Goal: Information Seeking & Learning: Learn about a topic

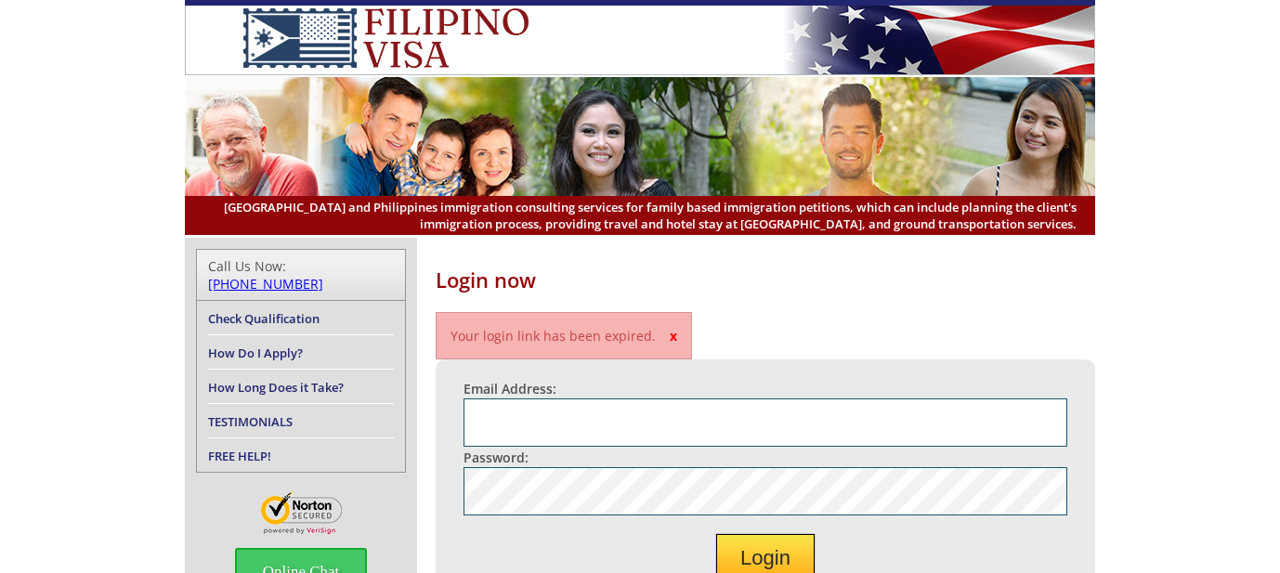
click at [341, 379] on link "How Long Does it Take?" at bounding box center [276, 387] width 136 height 17
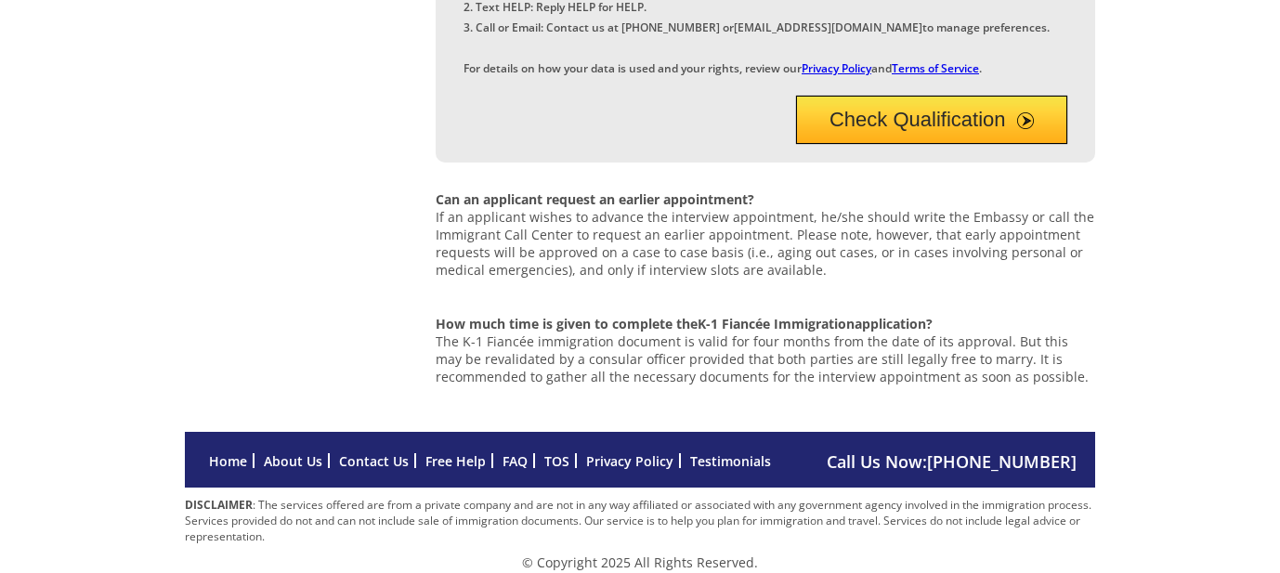
scroll to position [1194, 0]
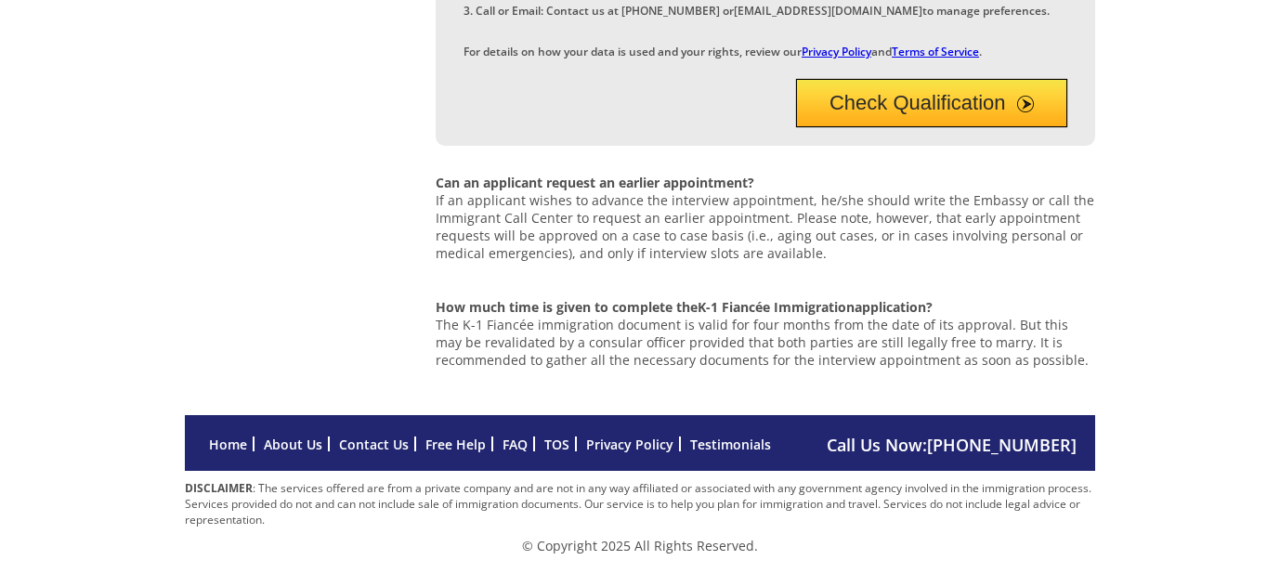
click at [748, 444] on link "Testimonials" at bounding box center [730, 445] width 81 height 18
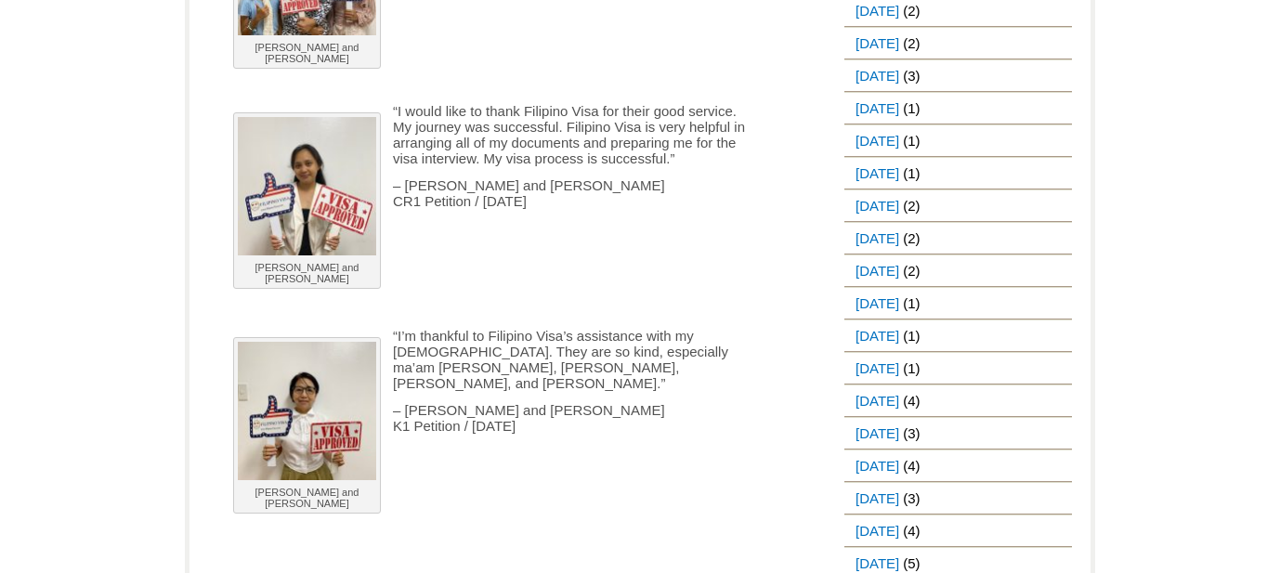
scroll to position [1760, 0]
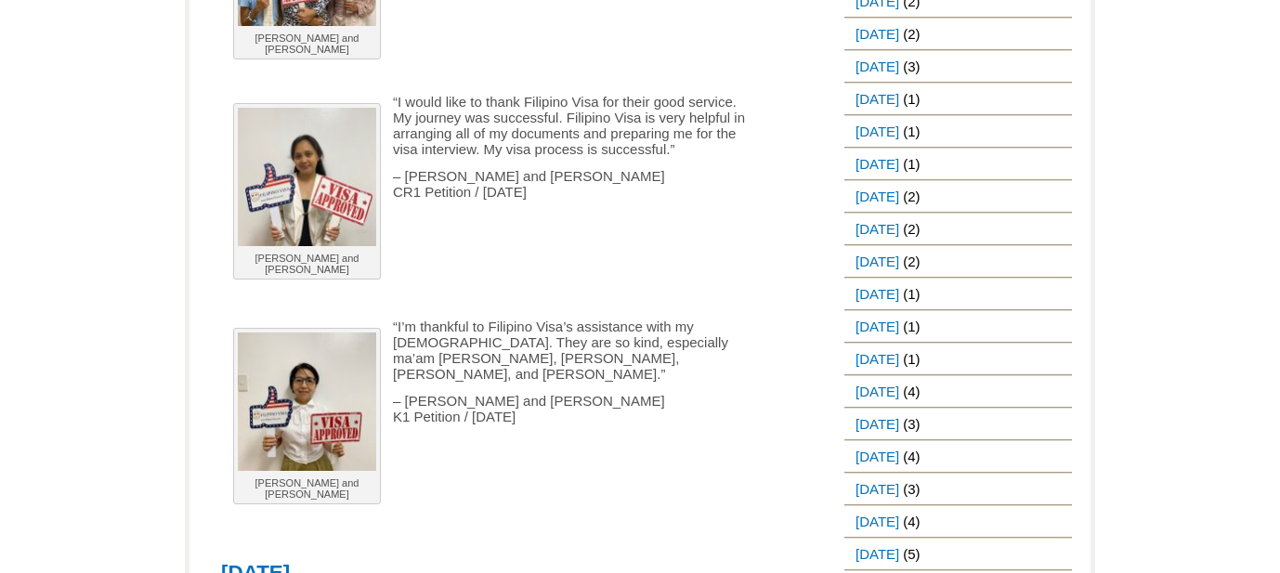
click at [333, 188] on img at bounding box center [307, 177] width 138 height 138
click at [317, 280] on div "Walter and Joyza" at bounding box center [307, 191] width 148 height 177
click at [318, 272] on div "Walter and Joyza" at bounding box center [307, 191] width 148 height 177
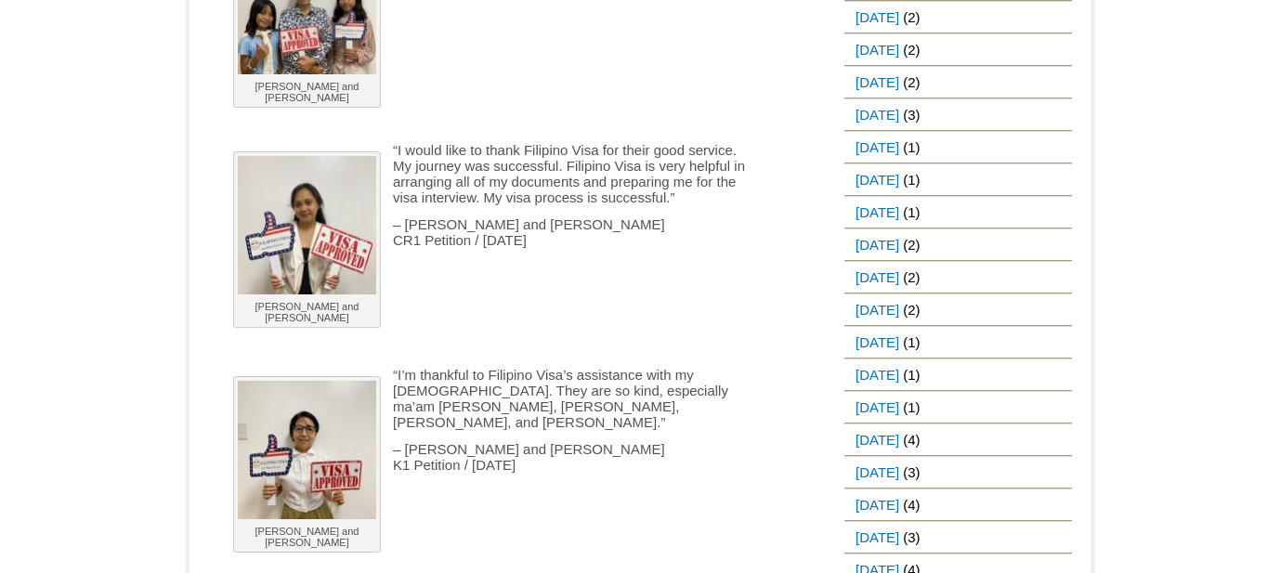
click at [419, 205] on p "“I would like to thank Filipino Visa for their good service. My journey was suc…" at bounding box center [487, 173] width 533 height 63
drag, startPoint x: 365, startPoint y: 248, endPoint x: 294, endPoint y: 150, distance: 121.2
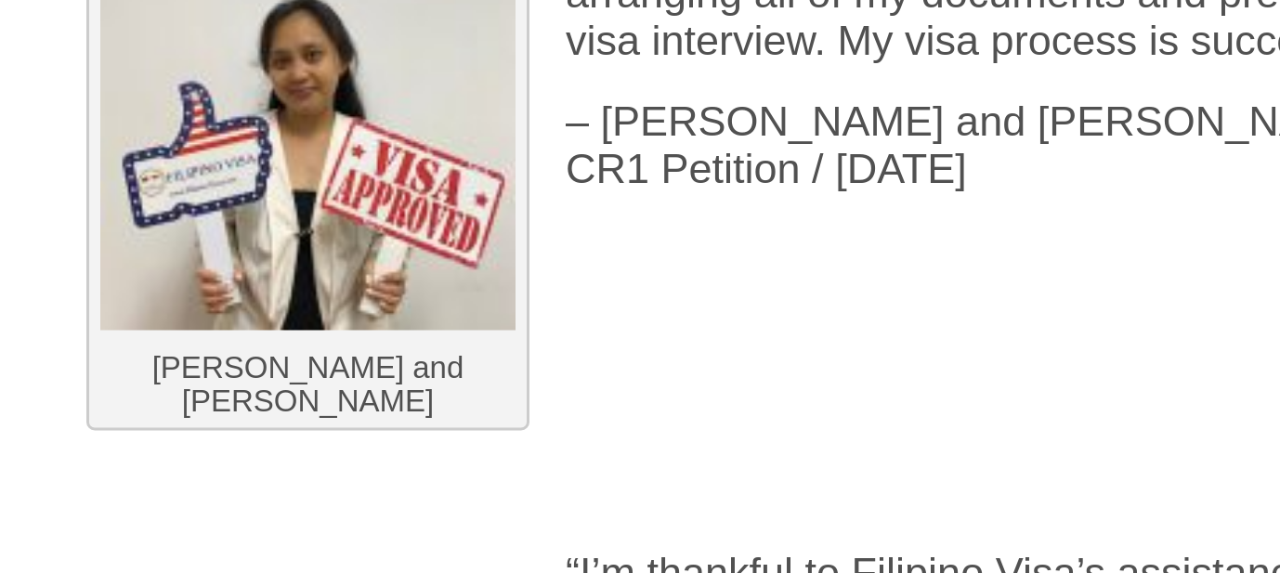
click at [285, 323] on p "Walter and Joyza" at bounding box center [307, 312] width 138 height 22
click at [332, 323] on p "Walter and Joyza" at bounding box center [307, 312] width 138 height 22
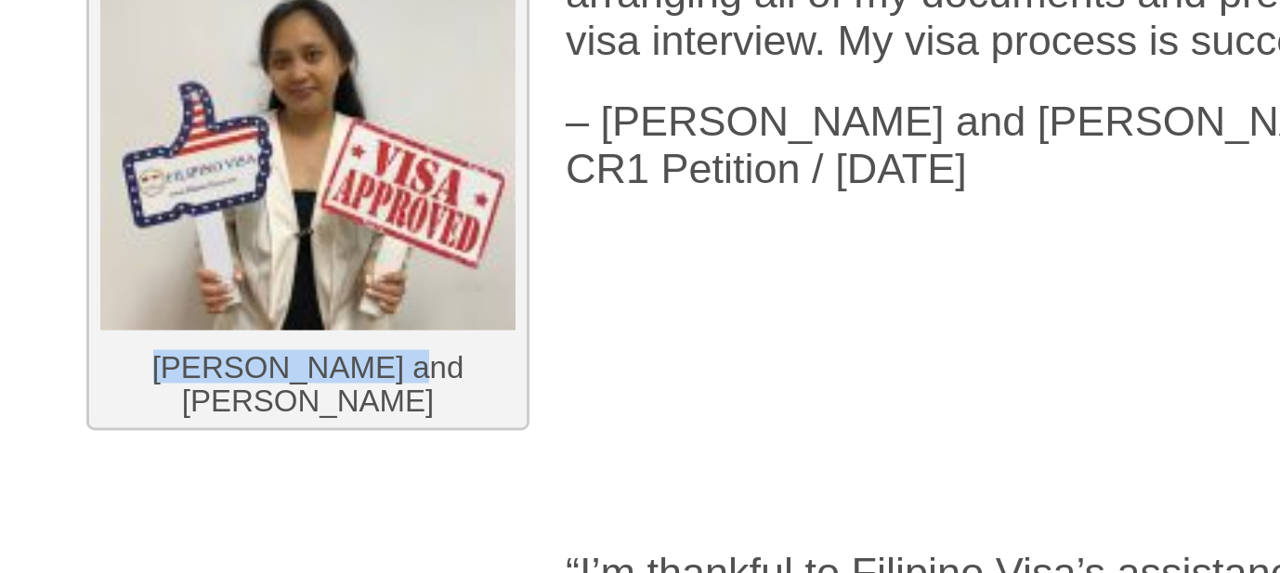
drag, startPoint x: 341, startPoint y: 333, endPoint x: 249, endPoint y: 333, distance: 92.0
click at [249, 323] on p "Walter and Joyza" at bounding box center [307, 312] width 138 height 22
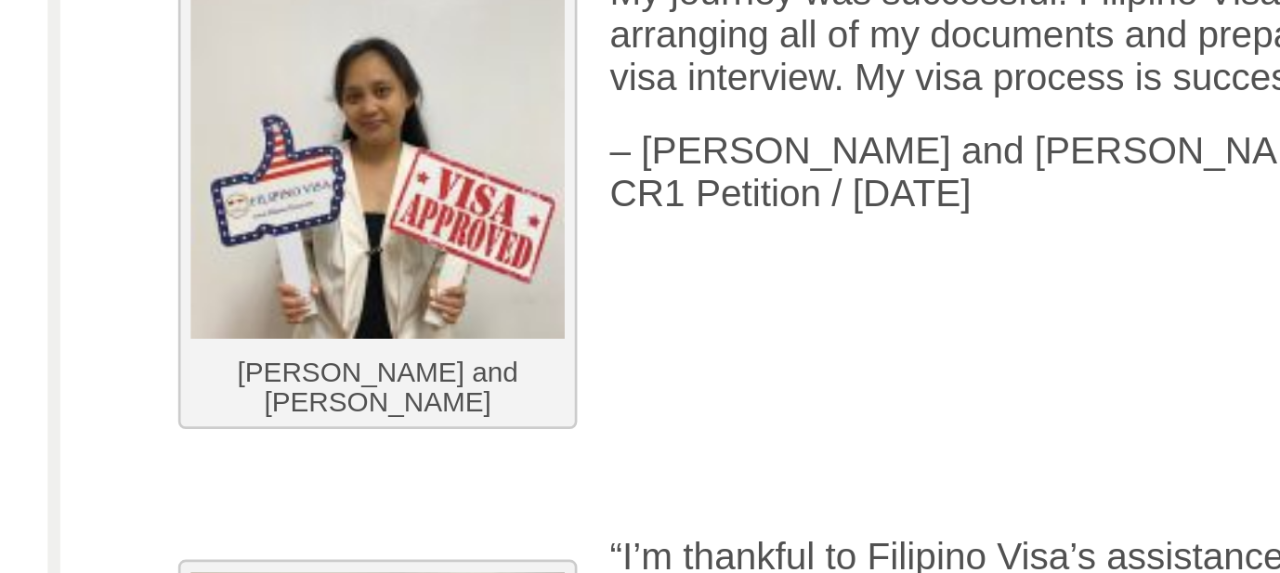
click at [536, 302] on p at bounding box center [487, 294] width 533 height 16
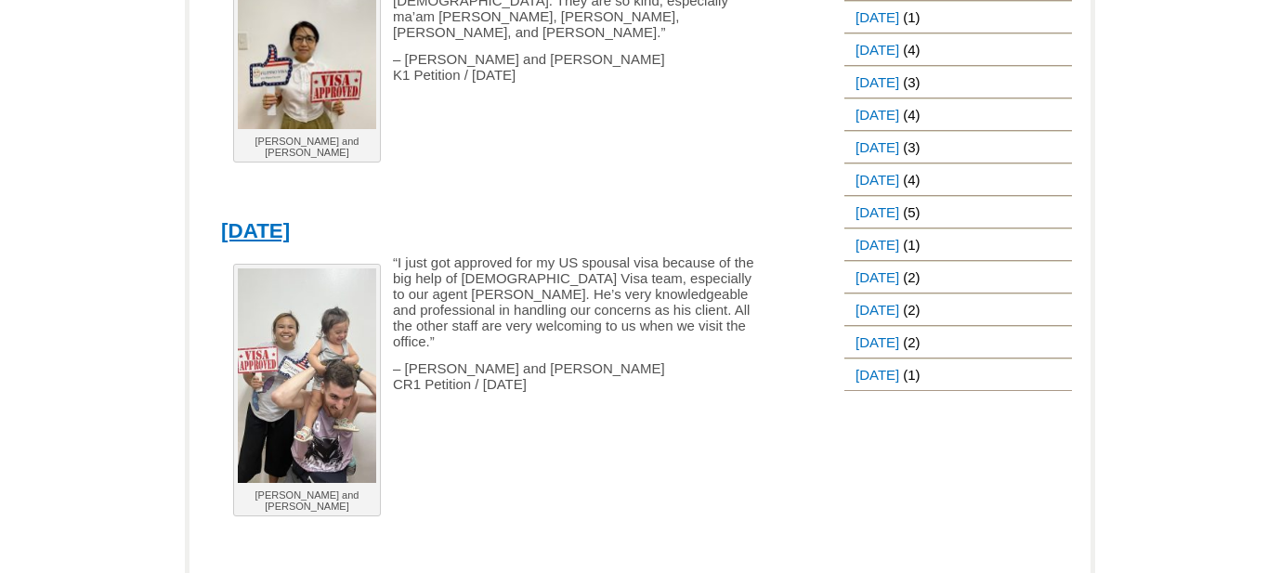
scroll to position [2204, 0]
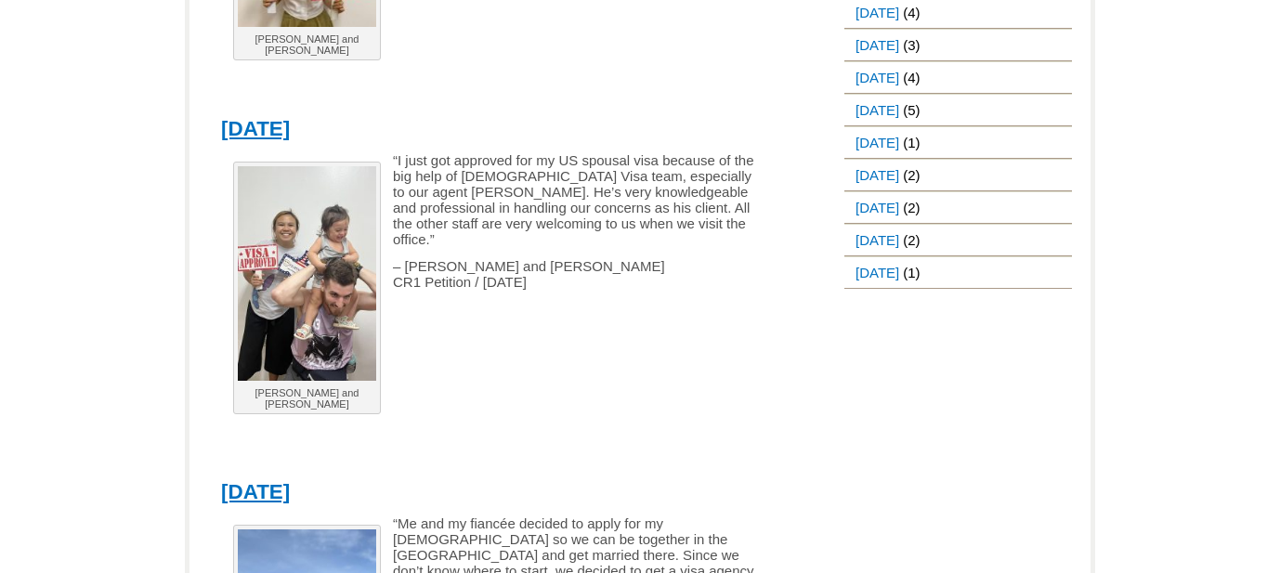
click at [309, 410] on p "Evan and Abigail" at bounding box center [307, 398] width 138 height 22
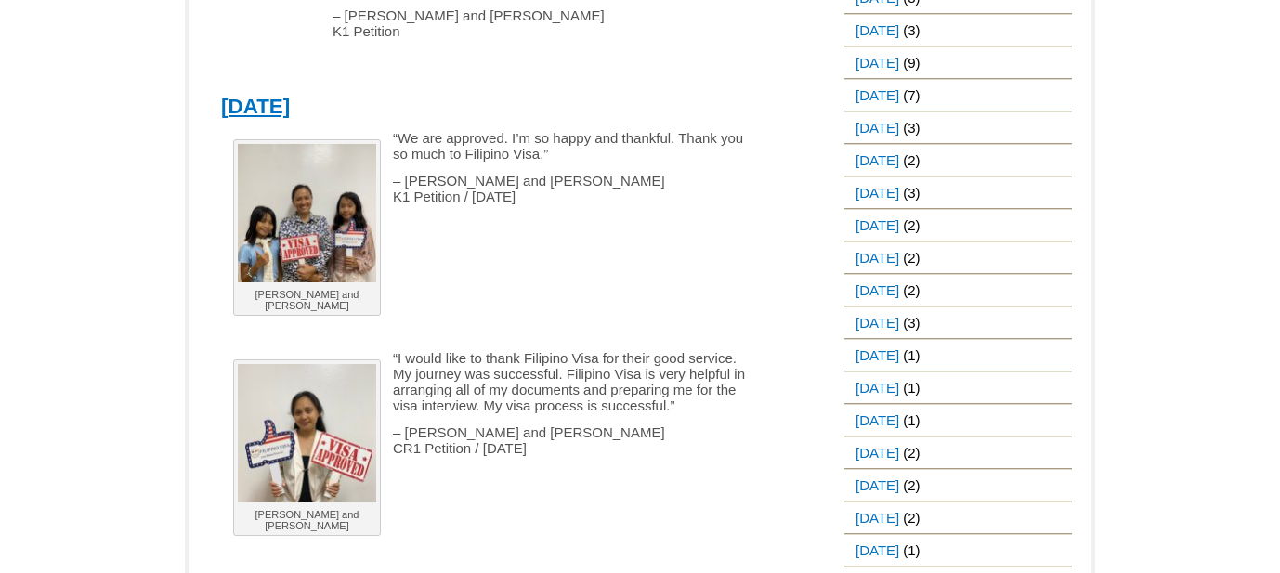
scroll to position [1502, 0]
click at [290, 119] on link "September 16, 2025" at bounding box center [255, 107] width 69 height 23
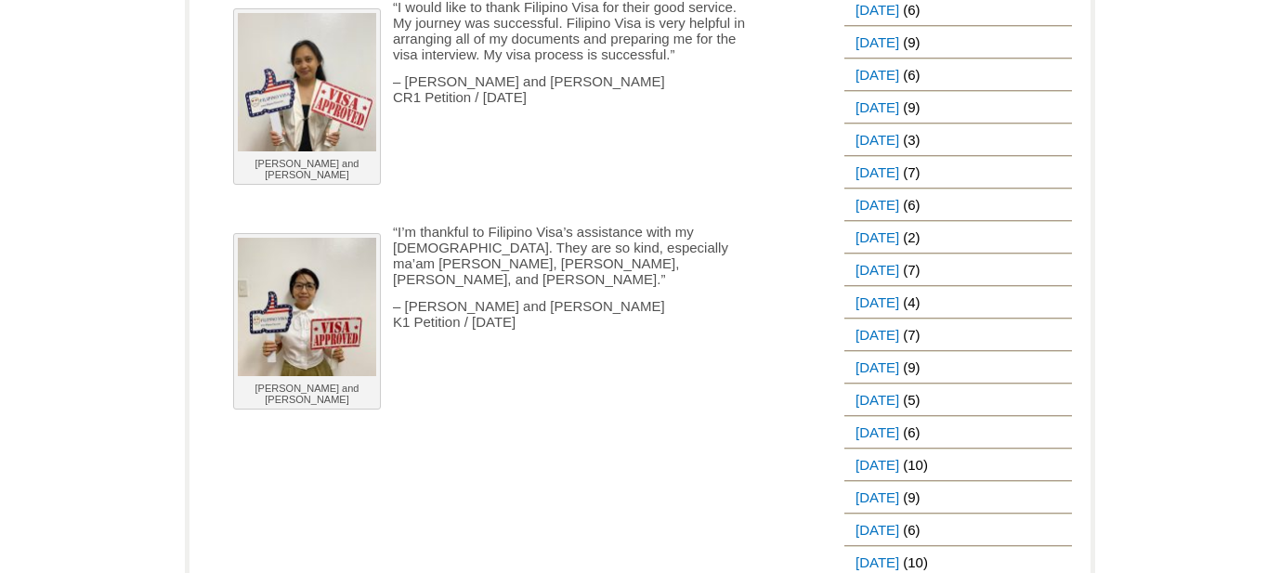
scroll to position [547, 0]
